Goal: Information Seeking & Learning: Learn about a topic

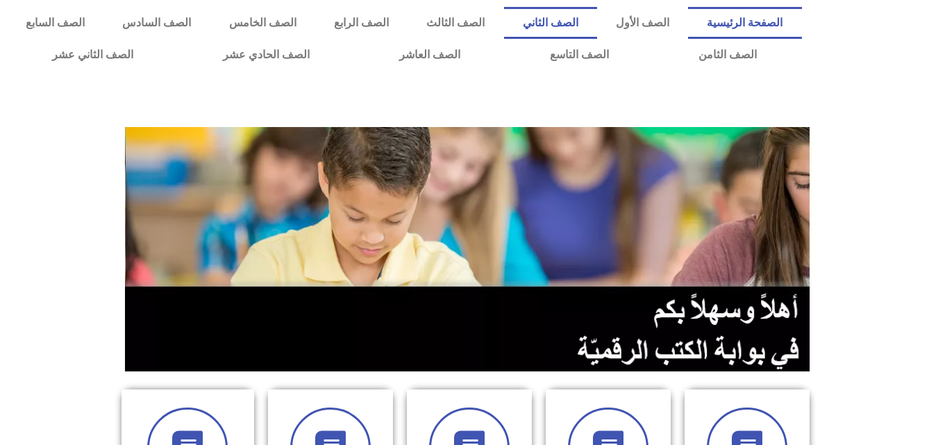
click at [586, 24] on link "الصف الثاني" at bounding box center [550, 23] width 93 height 32
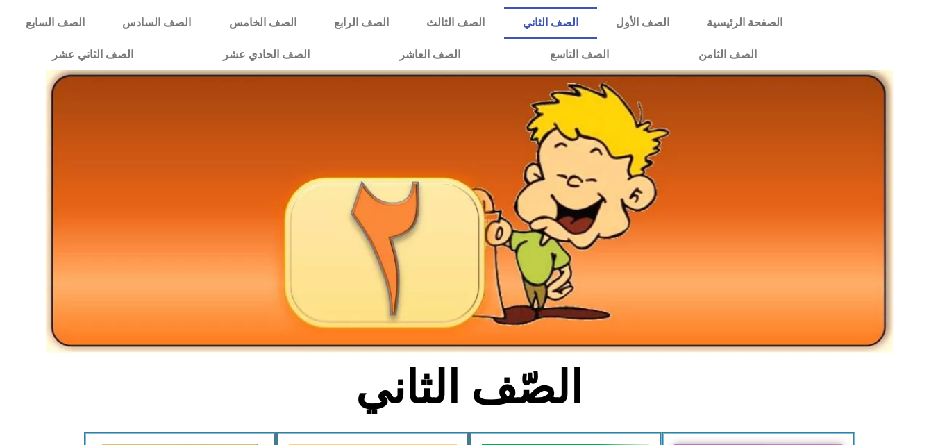
click at [589, 27] on link "الصف الثاني" at bounding box center [550, 23] width 93 height 32
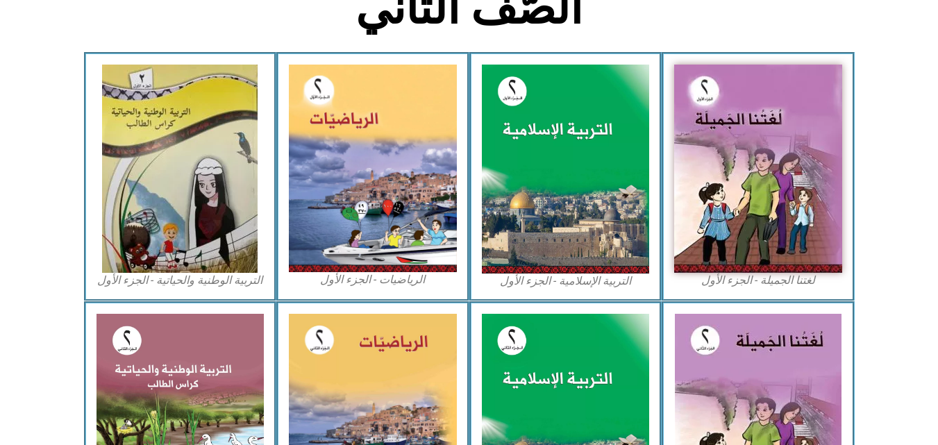
scroll to position [398, 0]
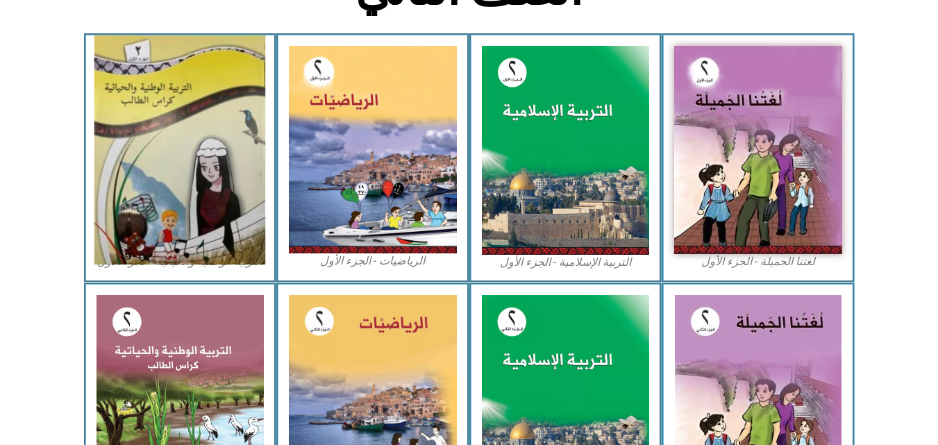
click at [190, 157] on img at bounding box center [179, 149] width 171 height 229
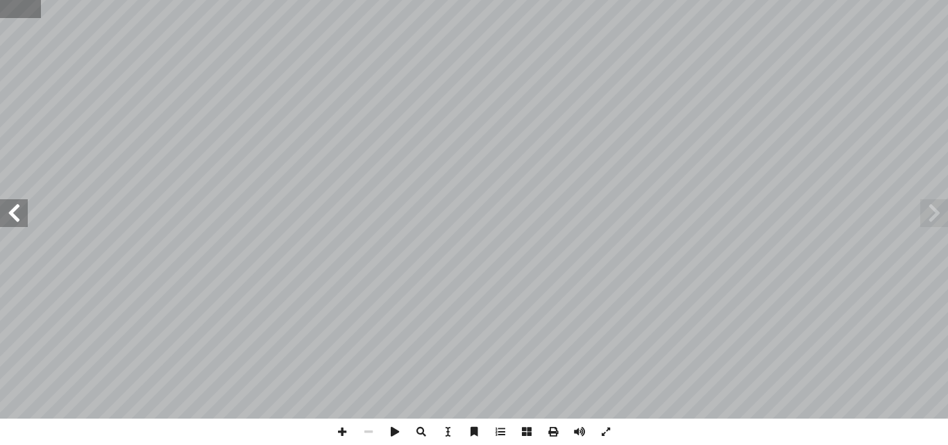
click at [16, 12] on input "text" at bounding box center [20, 9] width 41 height 18
type input "**"
click at [929, 205] on span at bounding box center [934, 213] width 28 height 28
click at [342, 430] on span at bounding box center [342, 432] width 26 height 26
